Goal: Transaction & Acquisition: Subscribe to service/newsletter

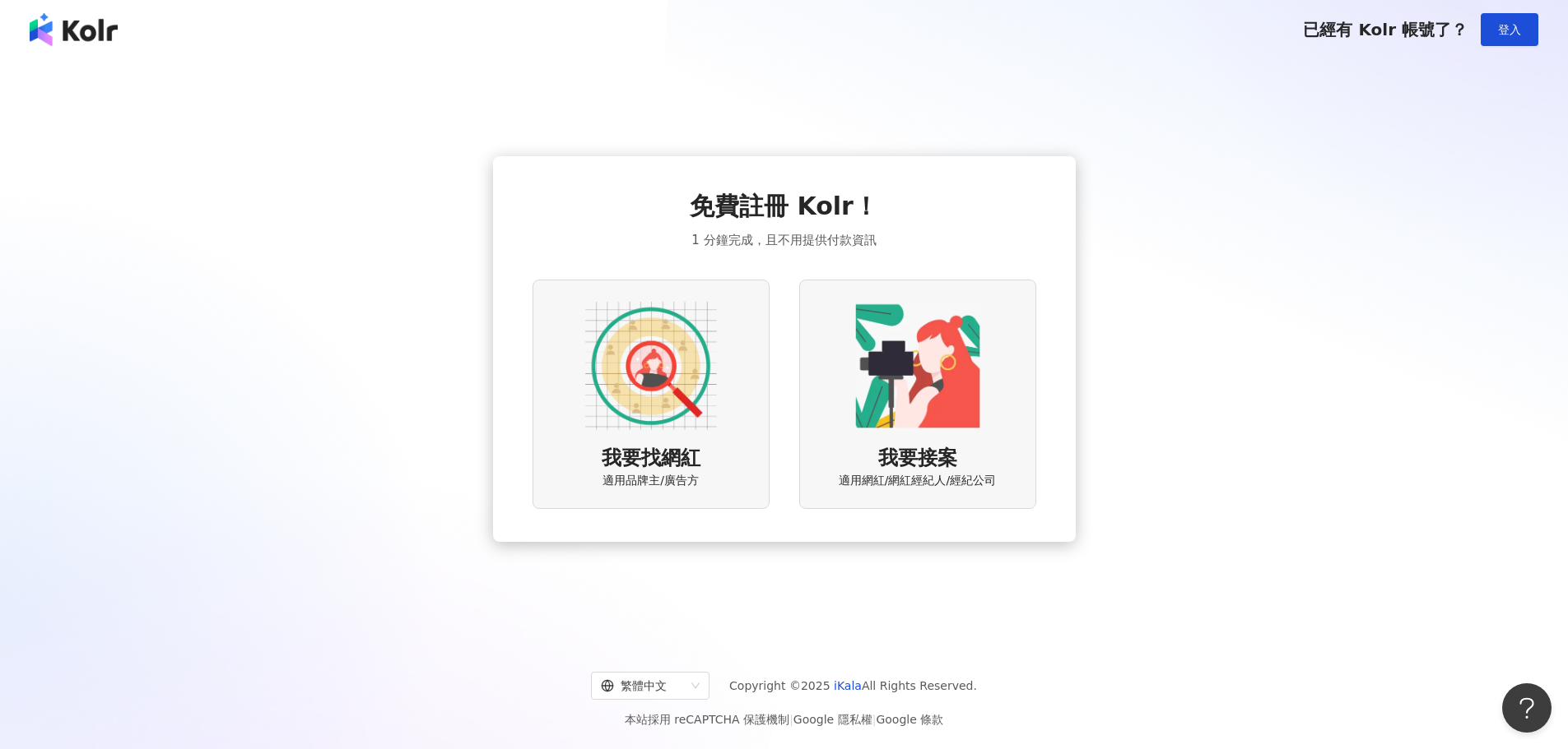
click at [672, 365] on img at bounding box center [650, 365] width 132 height 132
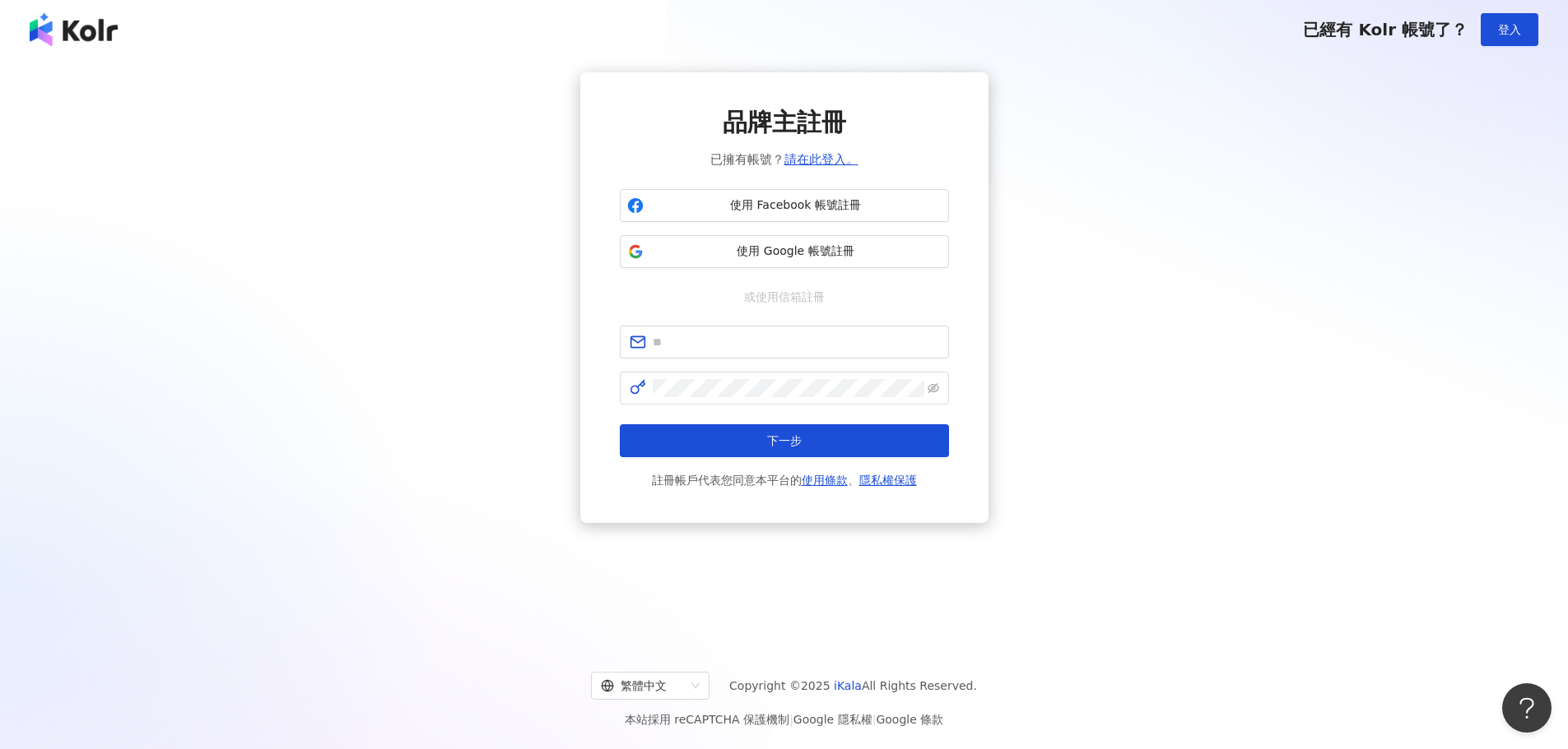
click at [89, 18] on img at bounding box center [73, 29] width 88 height 33
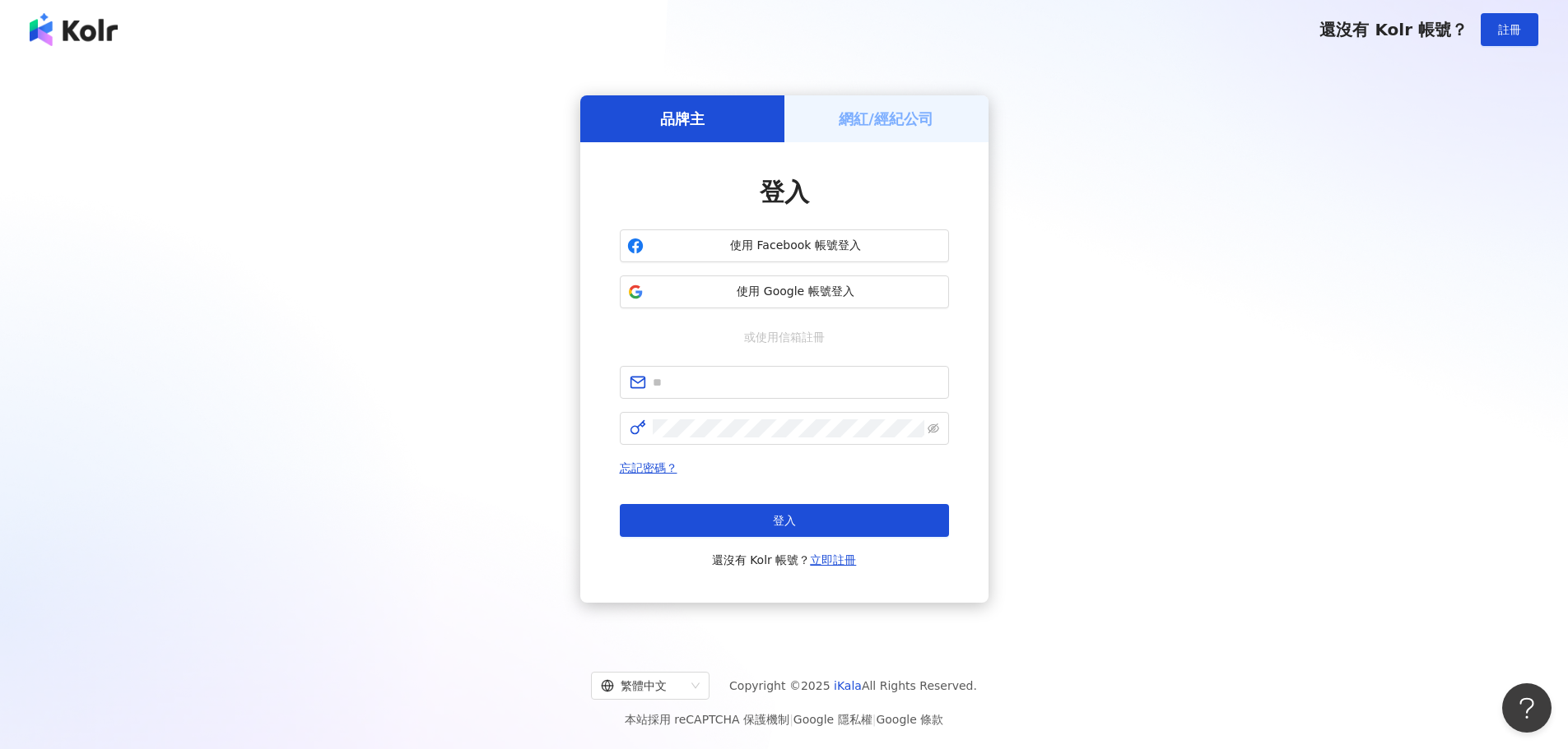
click at [89, 22] on img at bounding box center [73, 29] width 88 height 33
click at [72, 48] on div "還沒有 Kolr 帳號？ 註冊" at bounding box center [784, 29] width 1568 height 59
click at [72, 37] on img at bounding box center [73, 29] width 88 height 33
click at [864, 110] on h5 "網紅/經紀公司" at bounding box center [886, 118] width 95 height 20
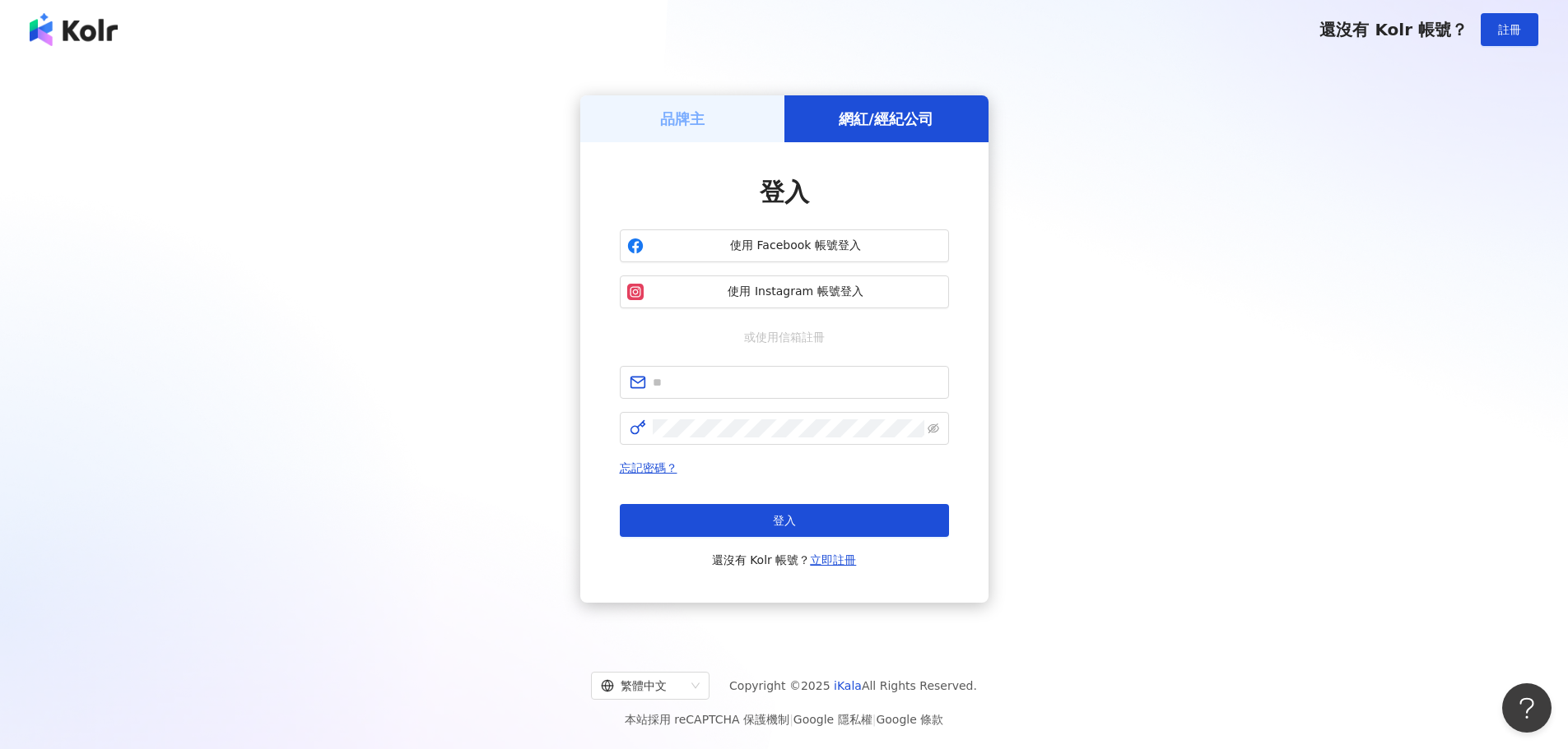
click at [706, 118] on div "品牌主" at bounding box center [682, 118] width 204 height 47
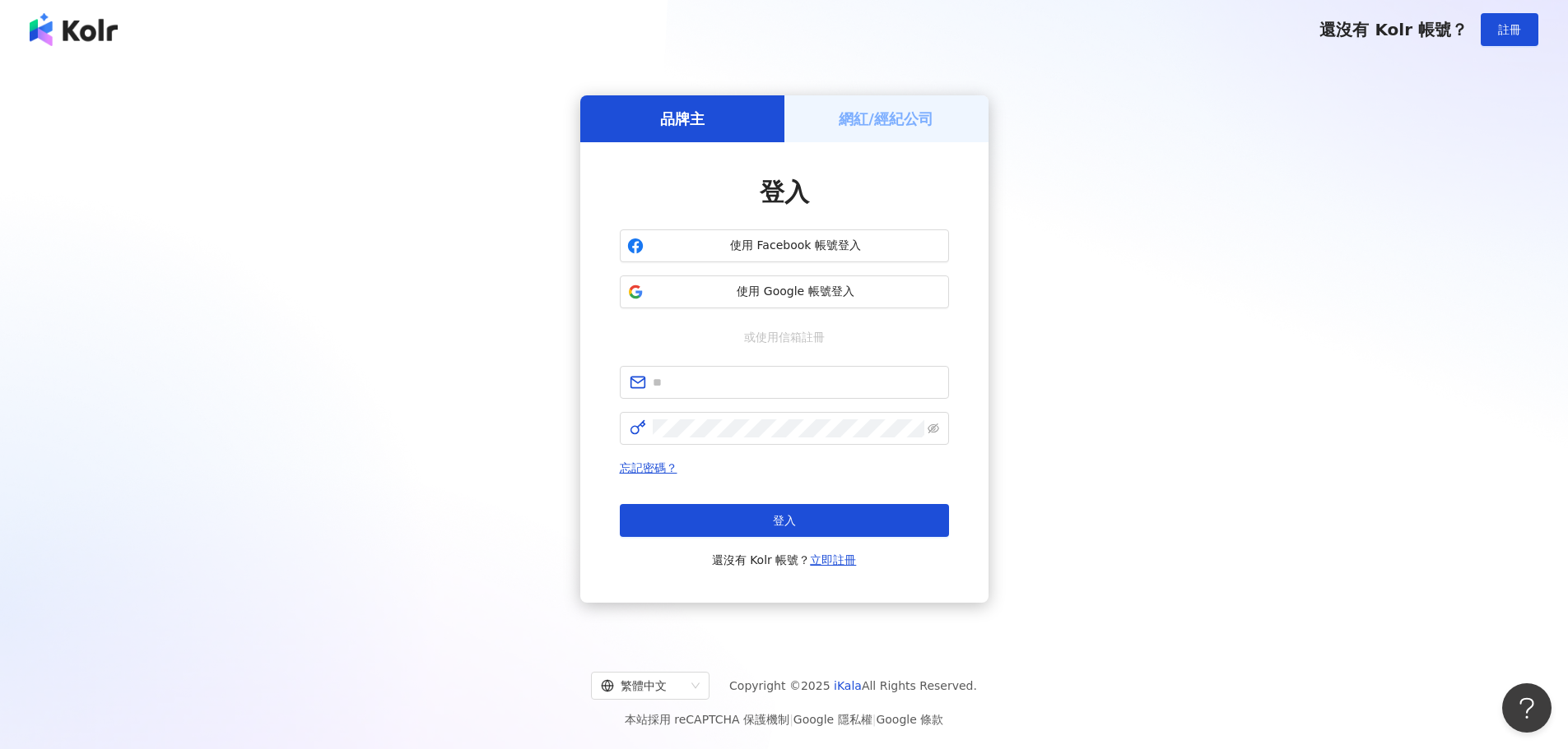
click at [100, 32] on img at bounding box center [73, 29] width 88 height 33
